Goal: Information Seeking & Learning: Check status

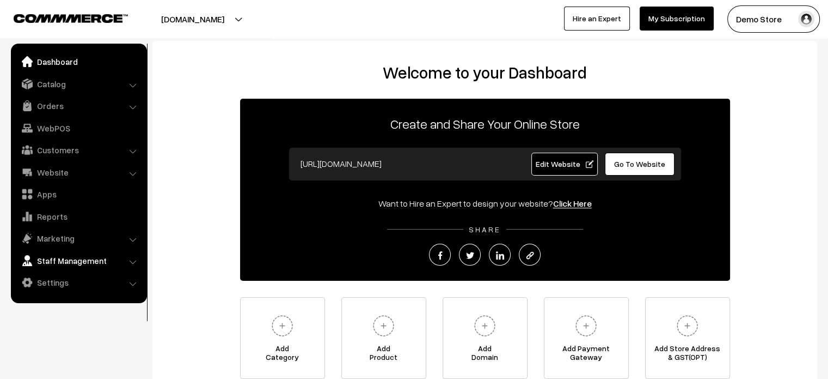
click at [117, 260] on link "Staff Management" at bounding box center [79, 261] width 130 height 20
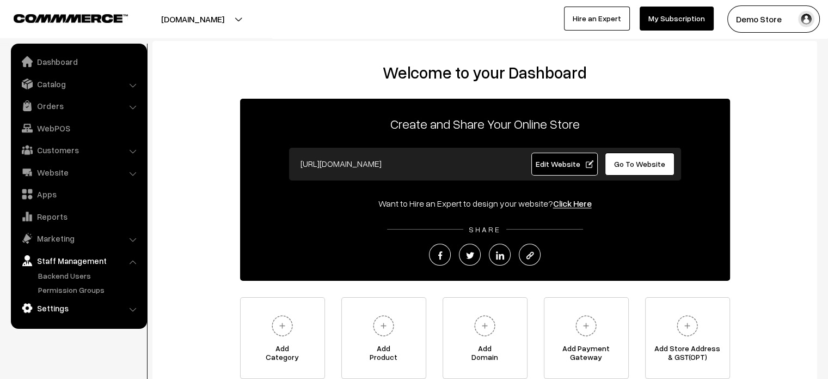
click at [75, 304] on link "Settings" at bounding box center [79, 308] width 130 height 20
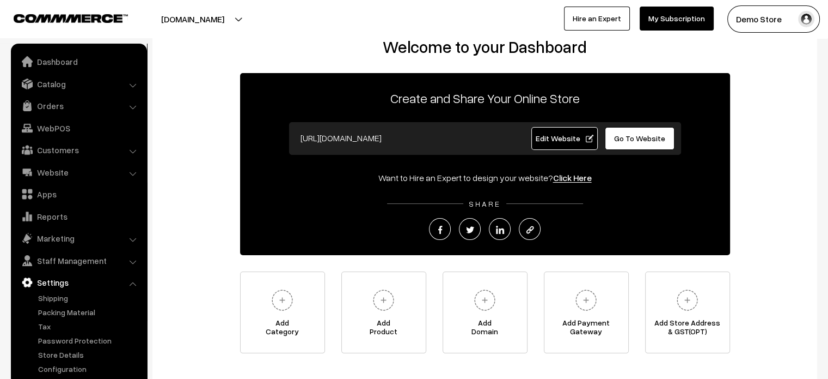
scroll to position [32, 0]
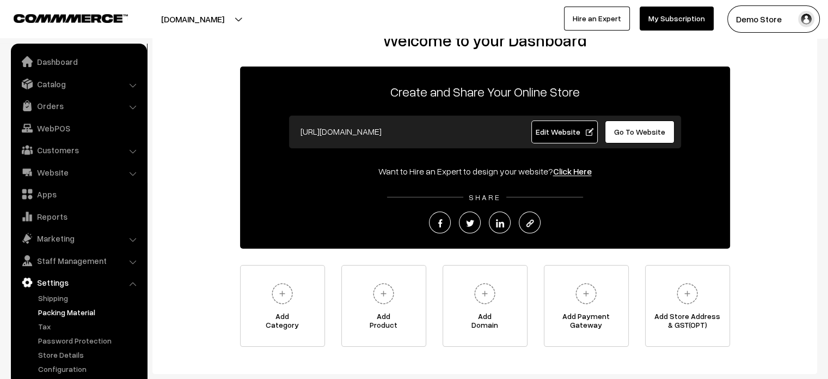
click at [83, 312] on link "Packing Material" at bounding box center [89, 311] width 108 height 11
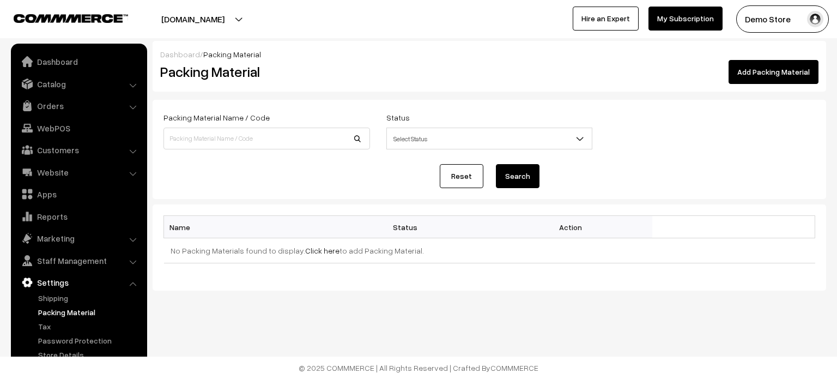
click at [767, 76] on link "Add Packing Material" at bounding box center [773, 72] width 90 height 24
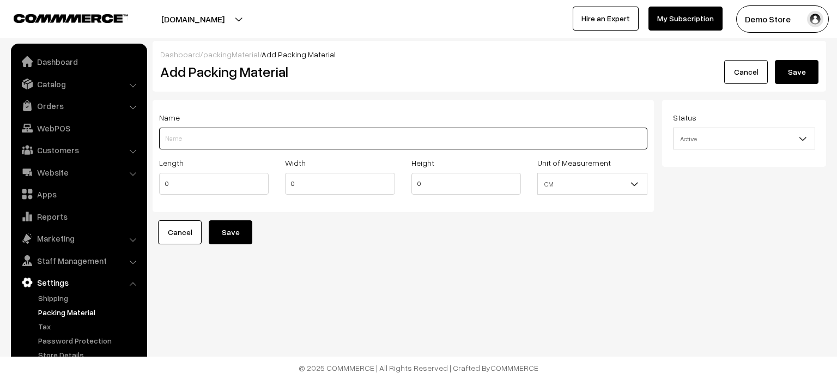
click at [217, 143] on input "Length" at bounding box center [403, 138] width 488 height 22
click at [312, 94] on div "Dashboard / packingMaterial / Add Packing Material Add Packing Material Cancel …" at bounding box center [489, 142] width 673 height 203
click at [213, 133] on input "Length" at bounding box center [403, 138] width 488 height 22
click at [279, 104] on div "Name Length 0 Width 0 Height 0 Unit of Measurement CM Inch CM" at bounding box center [403, 156] width 501 height 112
click at [226, 142] on input "Length" at bounding box center [403, 138] width 488 height 22
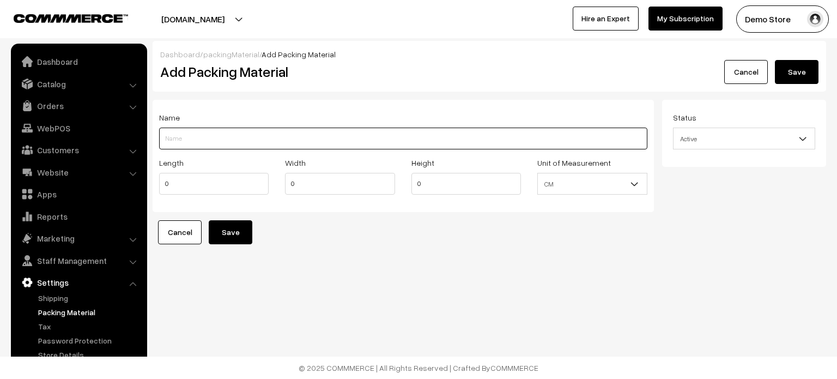
type input "d"
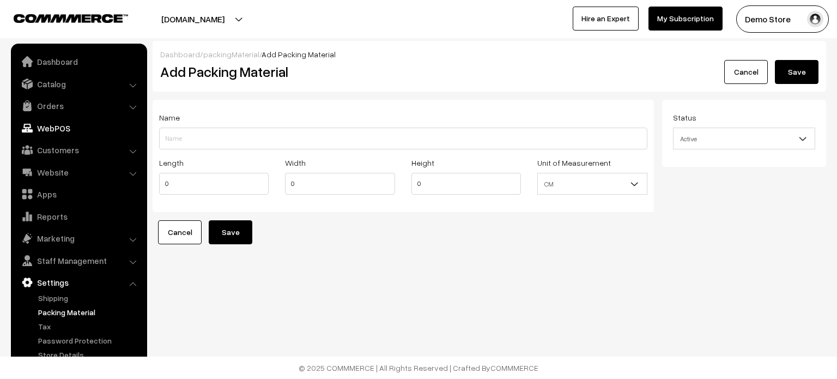
click at [48, 122] on link "WebPOS" at bounding box center [79, 128] width 130 height 20
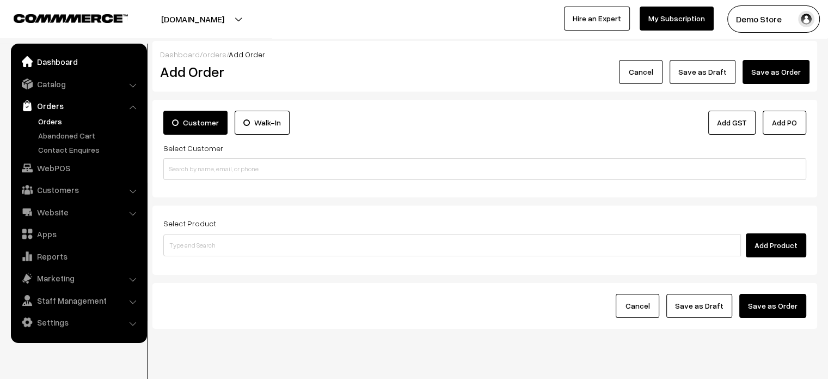
click at [56, 61] on link "Dashboard" at bounding box center [79, 62] width 130 height 20
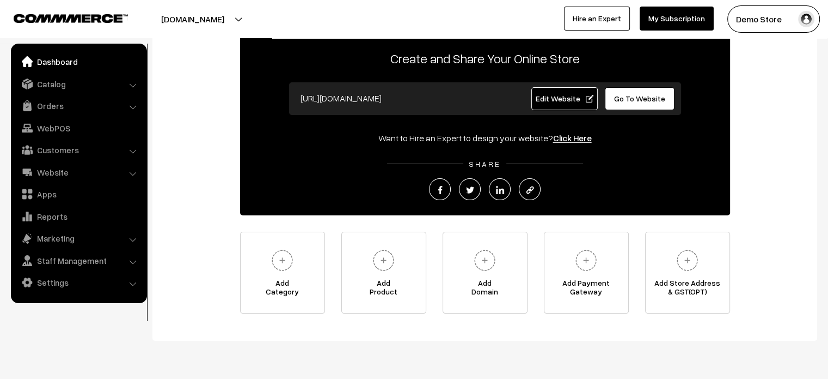
scroll to position [67, 0]
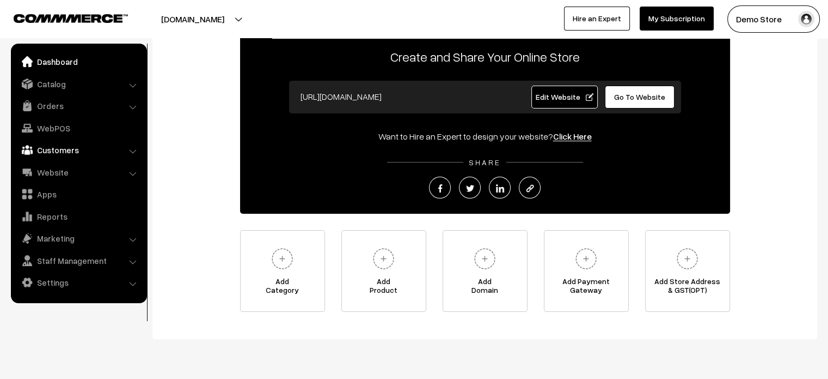
click at [65, 143] on link "Customers" at bounding box center [79, 150] width 130 height 20
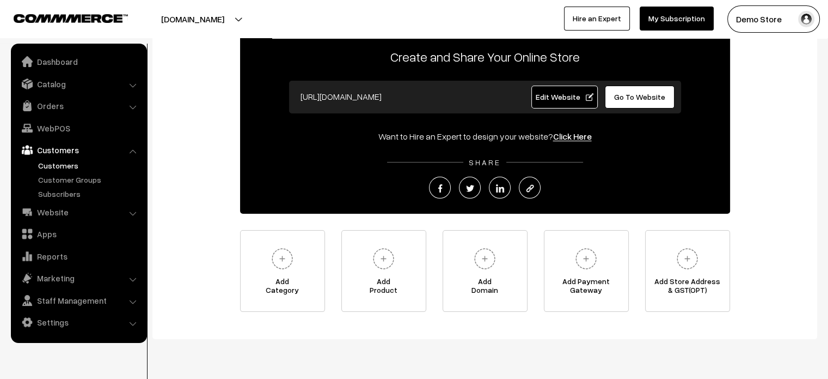
click at [72, 166] on link "Customers" at bounding box center [89, 165] width 108 height 11
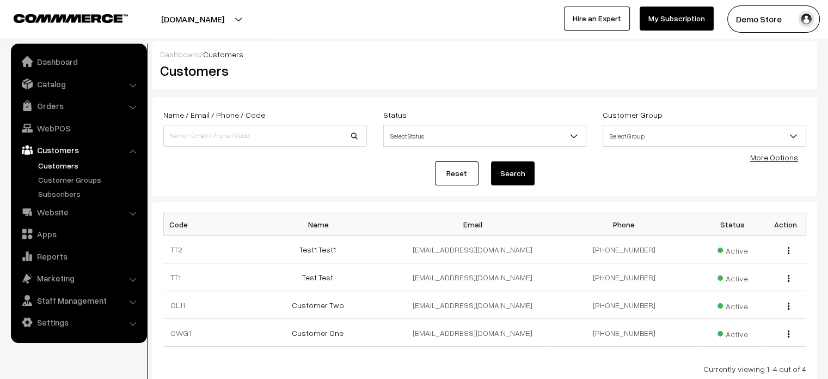
click at [400, 81] on div "Customers" at bounding box center [318, 70] width 333 height 21
click at [81, 178] on link "Customer Groups" at bounding box center [89, 179] width 108 height 11
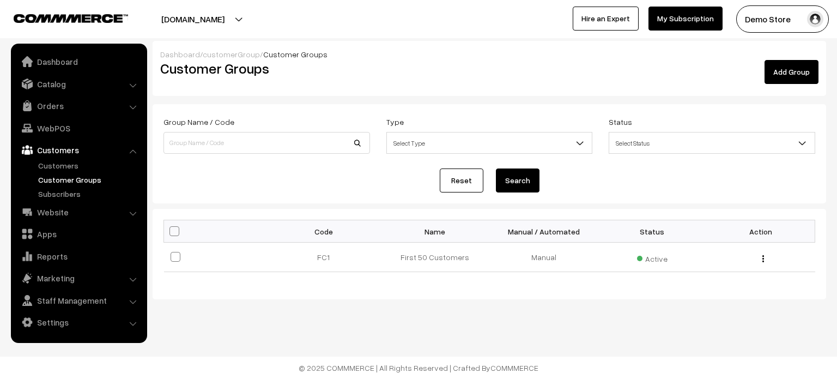
click at [789, 78] on link "Add Group" at bounding box center [791, 72] width 54 height 24
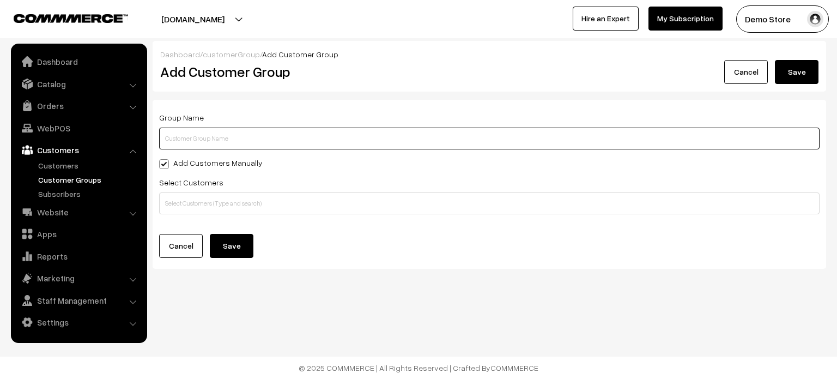
drag, startPoint x: 187, startPoint y: 141, endPoint x: 196, endPoint y: 140, distance: 8.8
click at [187, 141] on input "text" at bounding box center [489, 138] width 660 height 22
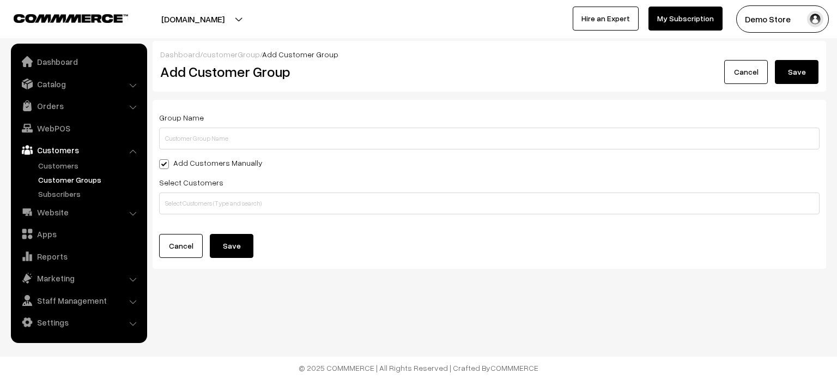
click at [263, 103] on div "Group Name Add Customers Manually Select Customers Add Customers Based on Condi…" at bounding box center [489, 184] width 673 height 169
click at [49, 106] on link "Orders" at bounding box center [79, 106] width 130 height 20
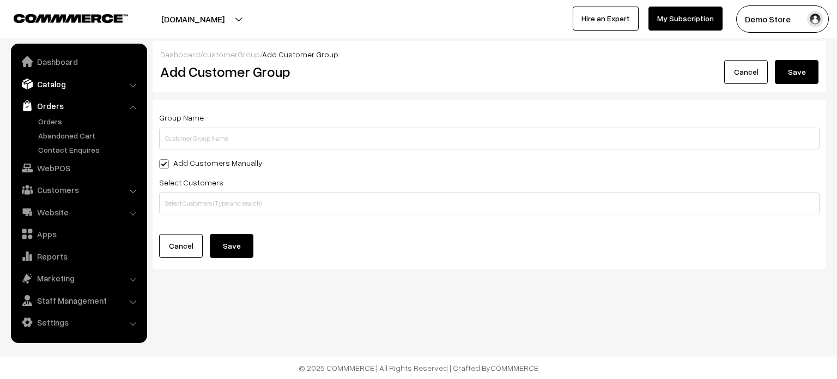
click at [52, 82] on link "Catalog" at bounding box center [79, 84] width 130 height 20
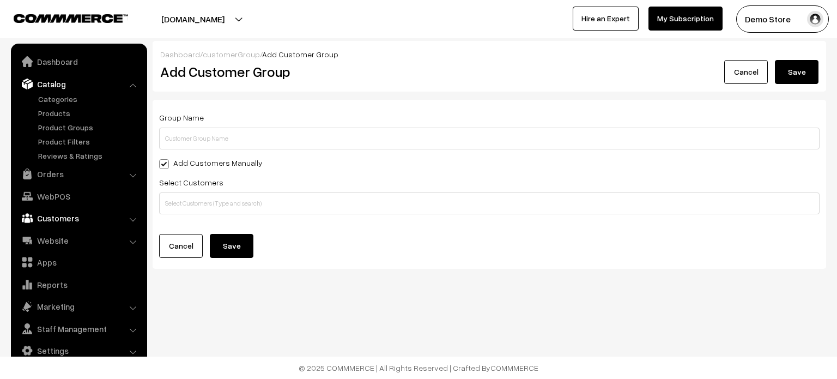
click at [61, 213] on link "Customers" at bounding box center [79, 218] width 130 height 20
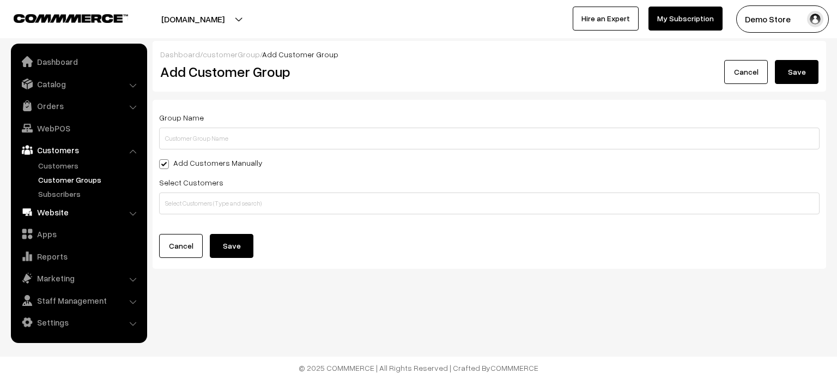
click at [60, 211] on link "Website" at bounding box center [79, 212] width 130 height 20
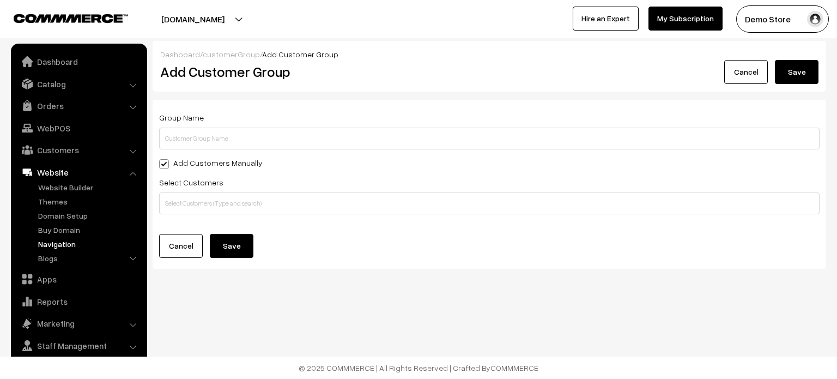
click at [58, 246] on link "Navigation" at bounding box center [89, 243] width 108 height 11
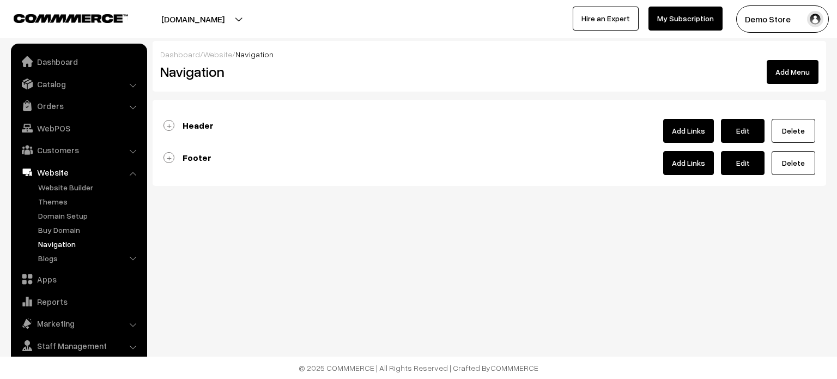
click at [196, 127] on b "Header" at bounding box center [197, 125] width 31 height 11
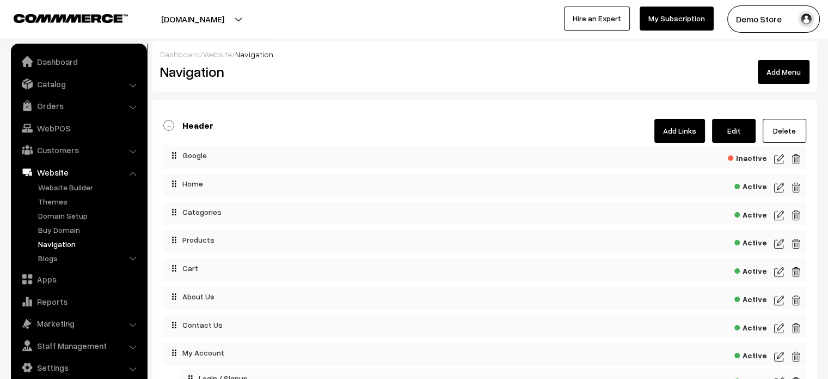
click at [793, 158] on img at bounding box center [796, 159] width 10 height 13
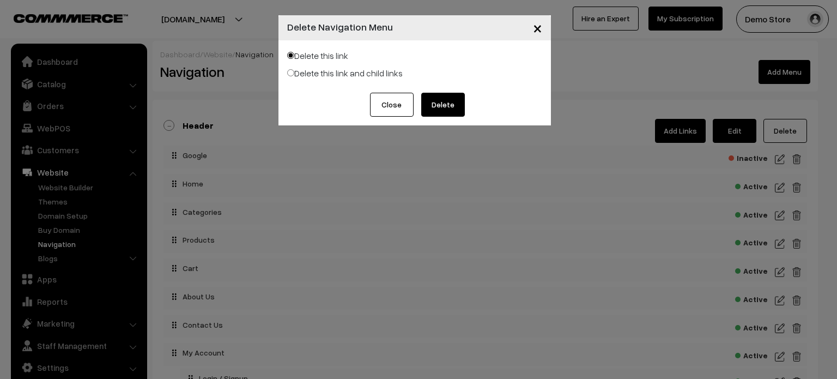
click at [444, 106] on button "Delete" at bounding box center [443, 105] width 44 height 24
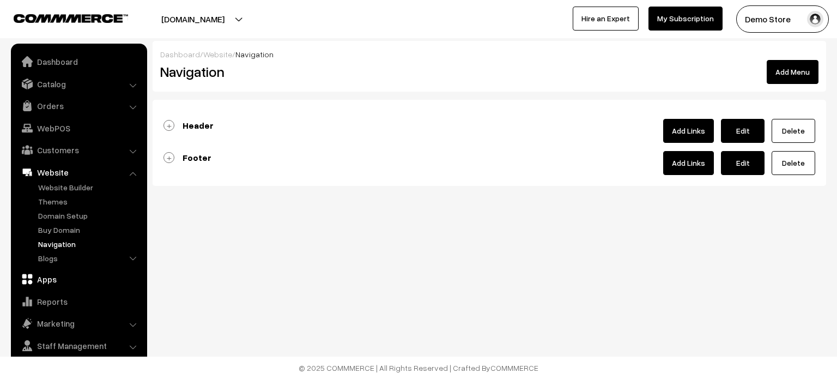
click at [56, 276] on link "Apps" at bounding box center [79, 279] width 130 height 20
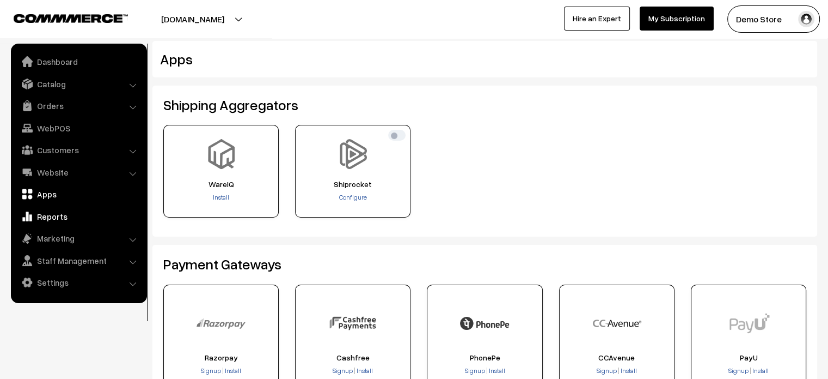
click at [59, 217] on link "Reports" at bounding box center [79, 216] width 130 height 20
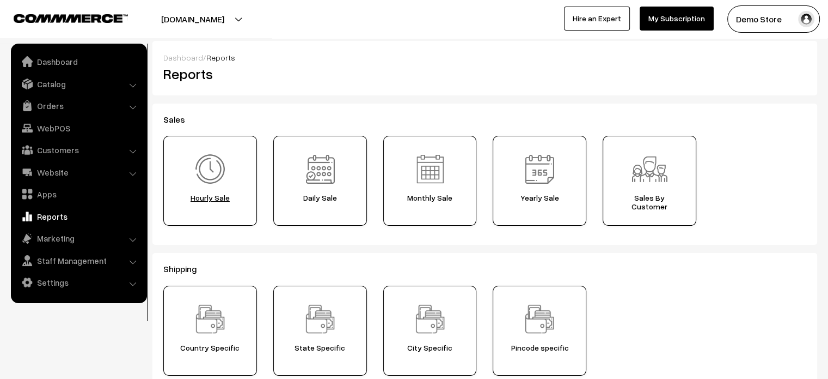
click at [207, 193] on span "Hourly Sale" at bounding box center [210, 197] width 86 height 9
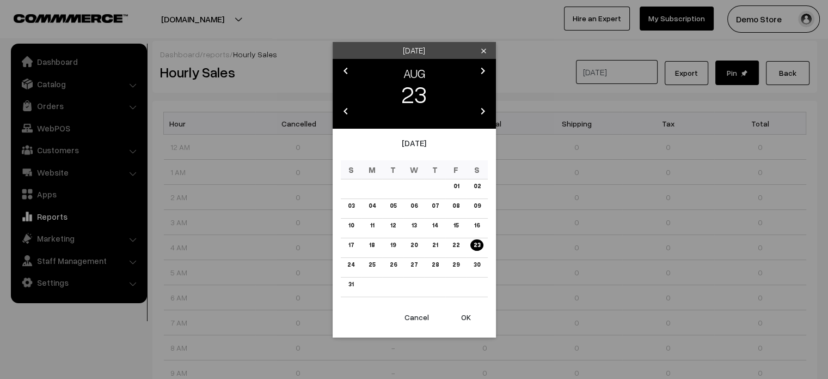
click at [485, 47] on icon "clear" at bounding box center [484, 51] width 8 height 8
click at [348, 74] on icon "chevron_left" at bounding box center [345, 70] width 13 height 13
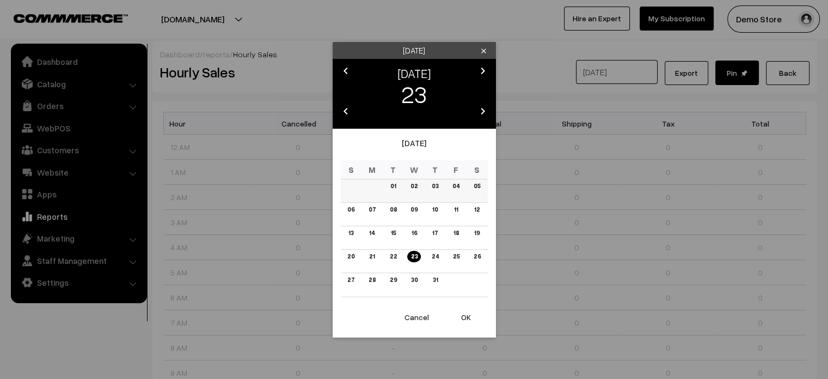
click at [393, 187] on link "01" at bounding box center [393, 185] width 12 height 11
click at [466, 321] on button "OK" at bounding box center [466, 317] width 44 height 24
type input "01-07-2025"
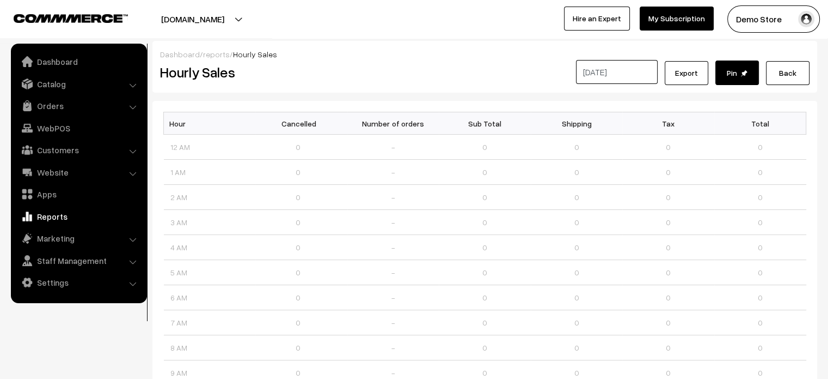
click at [206, 56] on link "reports" at bounding box center [216, 54] width 27 height 9
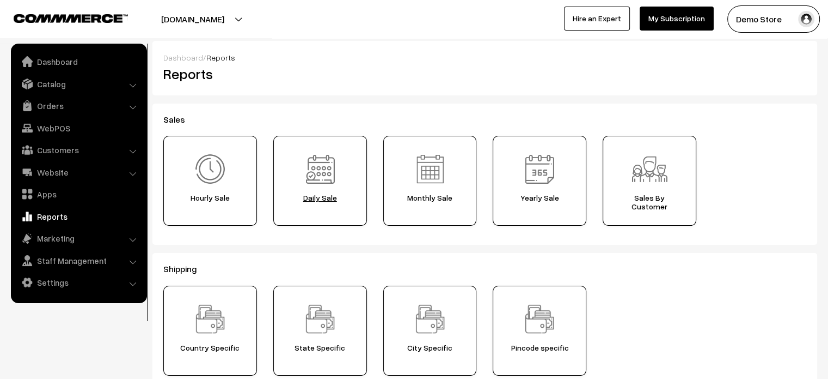
click at [336, 182] on img at bounding box center [320, 169] width 38 height 38
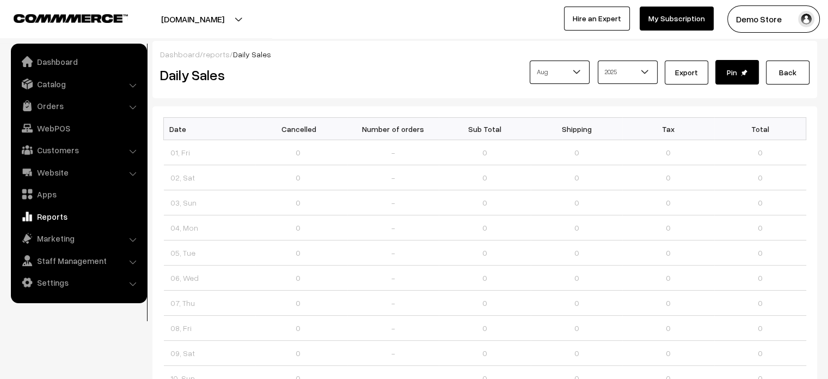
click at [215, 54] on link "reports" at bounding box center [216, 54] width 27 height 9
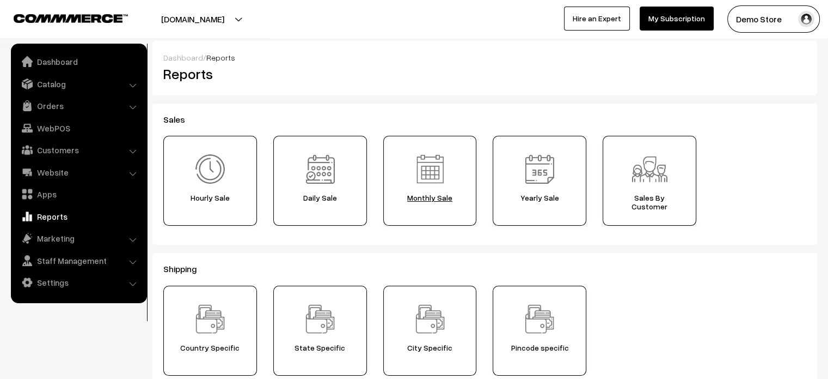
click at [444, 182] on img at bounding box center [430, 169] width 38 height 38
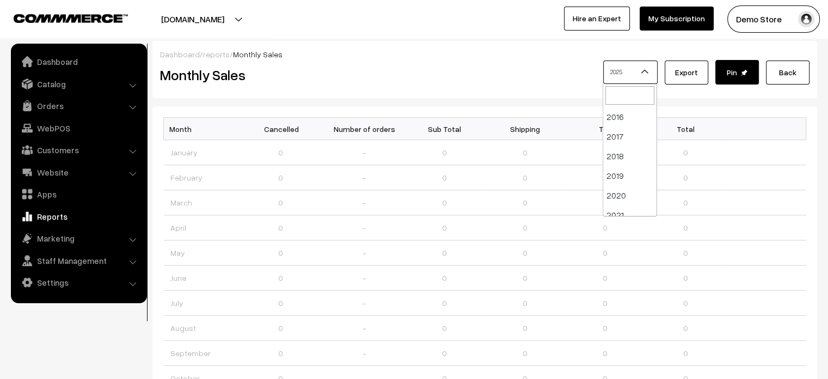
scroll to position [87, 0]
click at [636, 71] on span "2025" at bounding box center [630, 71] width 53 height 19
click at [209, 53] on link "reports" at bounding box center [216, 54] width 27 height 9
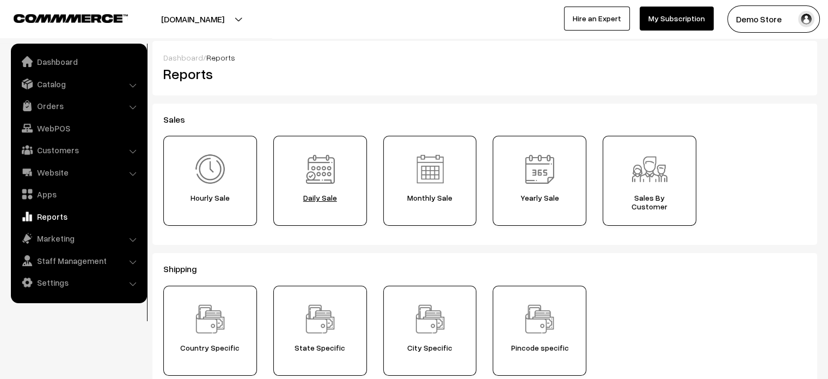
click at [323, 176] on img at bounding box center [320, 169] width 38 height 38
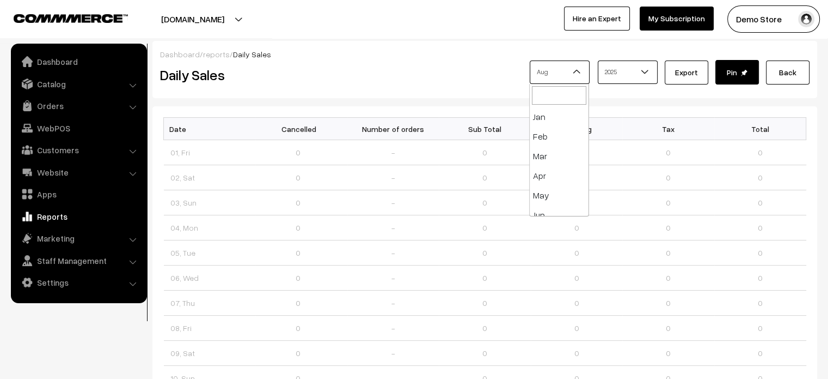
scroll to position [98, 0]
click at [566, 67] on span "Aug" at bounding box center [560, 71] width 59 height 19
select select "7"
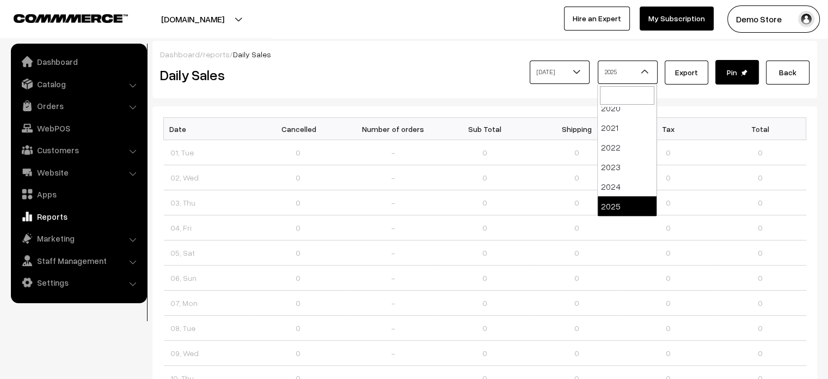
click at [638, 74] on span "2025" at bounding box center [628, 71] width 59 height 19
drag, startPoint x: 60, startPoint y: 65, endPoint x: 438, endPoint y: 36, distance: 378.5
click at [60, 65] on link "Dashboard" at bounding box center [79, 62] width 130 height 20
click at [57, 63] on link "Dashboard" at bounding box center [79, 62] width 130 height 20
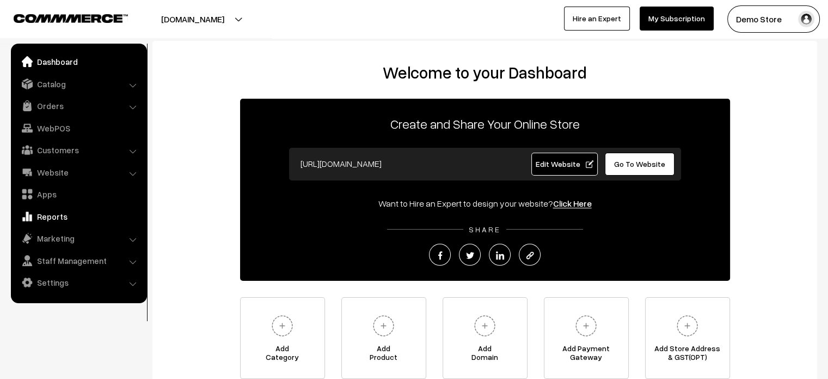
click at [56, 216] on link "Reports" at bounding box center [79, 216] width 130 height 20
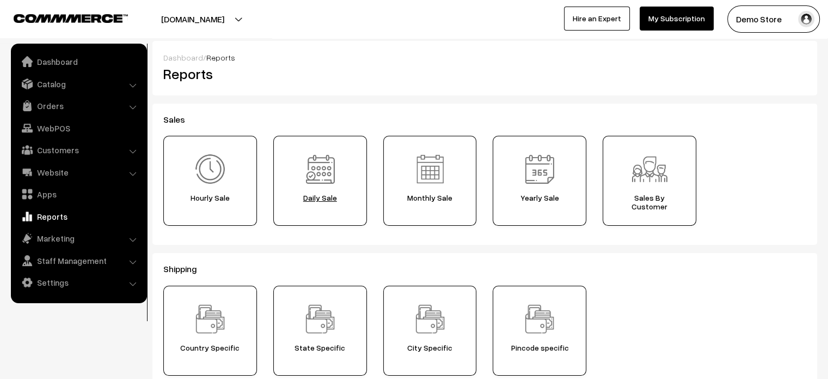
click at [316, 198] on span "Daily Sale" at bounding box center [320, 197] width 86 height 9
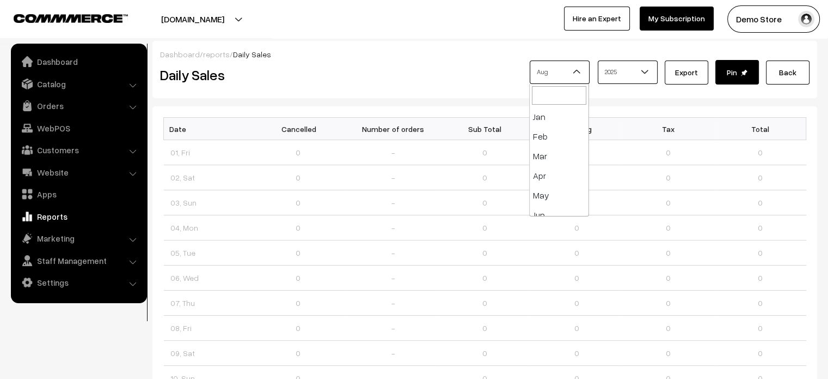
click at [577, 76] on b at bounding box center [577, 71] width 11 height 11
select select "7"
click at [654, 65] on span at bounding box center [649, 74] width 11 height 27
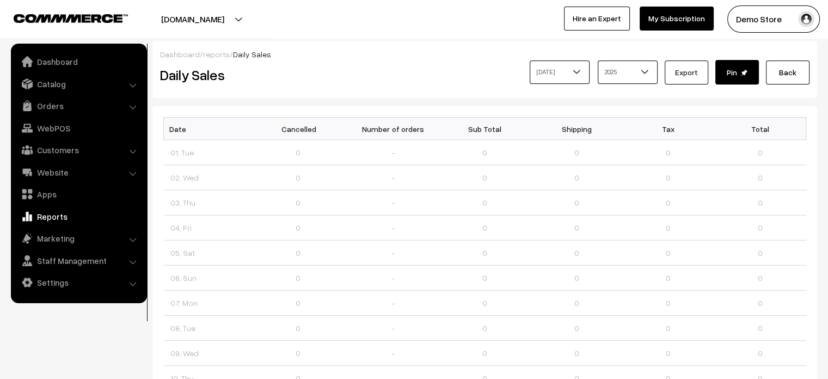
click at [686, 74] on button "Export" at bounding box center [687, 72] width 44 height 24
